Goal: Check status: Check status

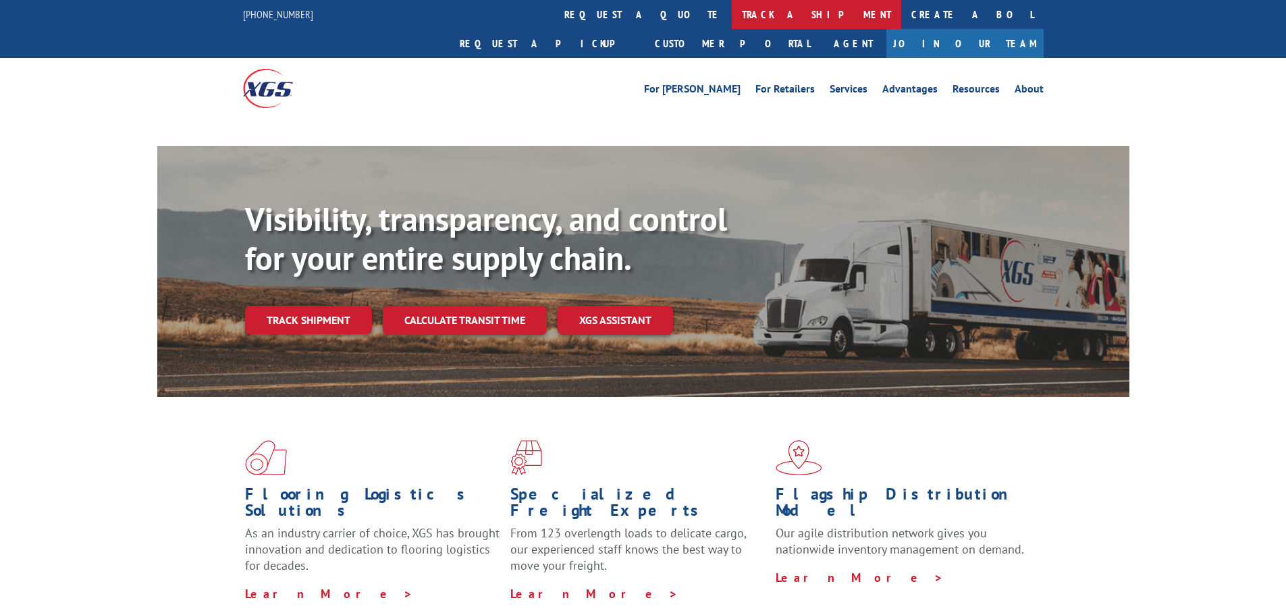
click at [732, 14] on link "track a shipment" at bounding box center [816, 14] width 169 height 29
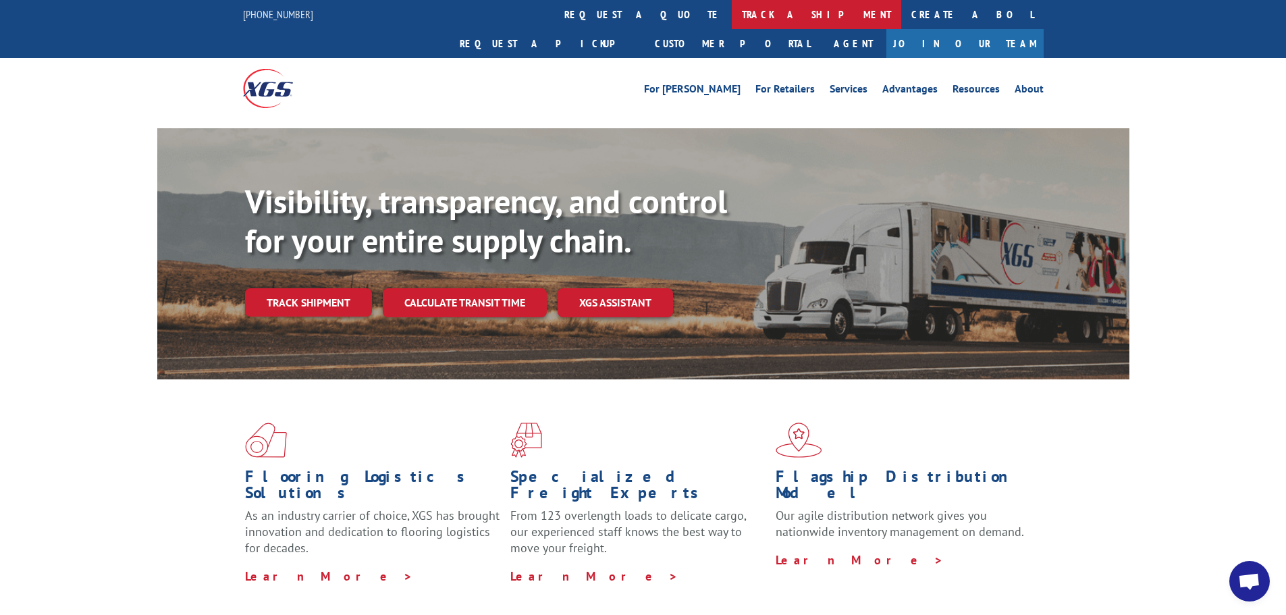
click at [732, 15] on link "track a shipment" at bounding box center [816, 14] width 169 height 29
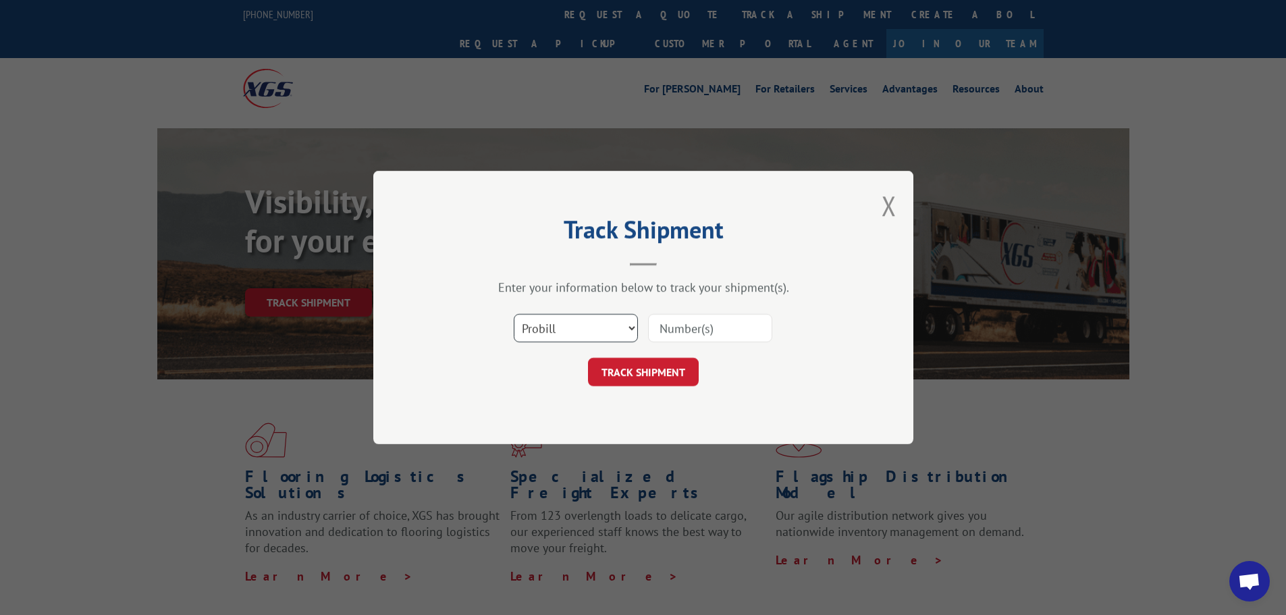
click at [558, 334] on select "Select category... Probill BOL PO" at bounding box center [576, 328] width 124 height 28
select select "bol"
click at [514, 314] on select "Select category... Probill BOL PO" at bounding box center [576, 328] width 124 height 28
click at [695, 329] on input at bounding box center [710, 328] width 124 height 28
paste input "6100035139"
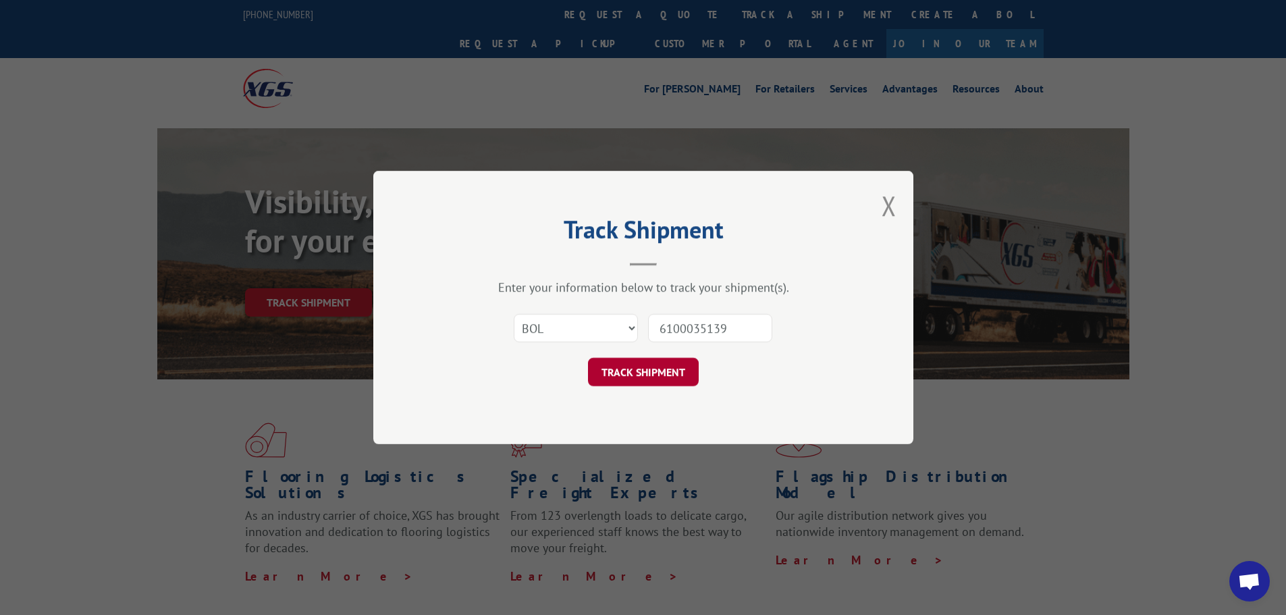
type input "6100035139"
click at [651, 373] on button "TRACK SHIPMENT" at bounding box center [643, 372] width 111 height 28
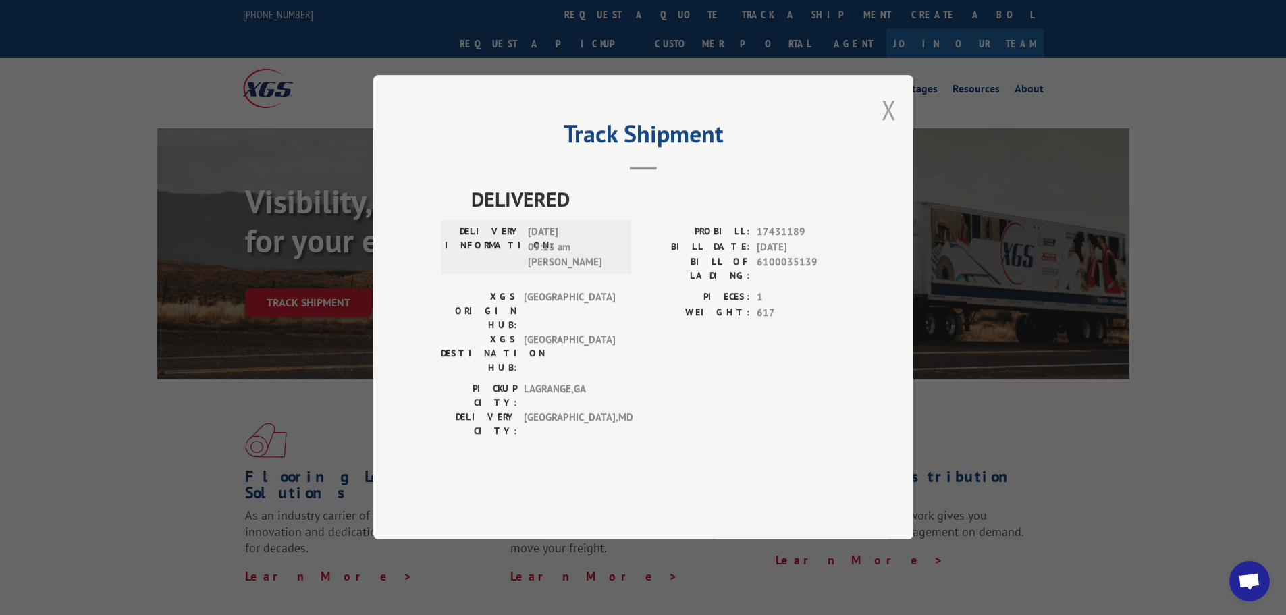
click at [891, 128] on button "Close modal" at bounding box center [889, 110] width 15 height 36
